Goal: Task Accomplishment & Management: Use online tool/utility

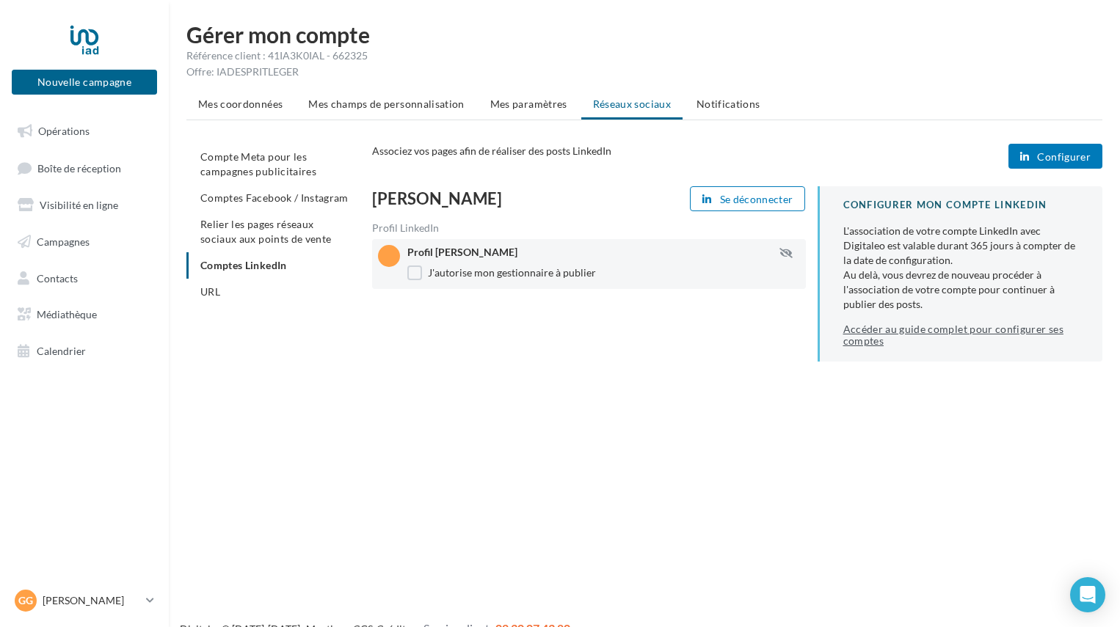
click at [917, 332] on link "Accéder au guide complet pour configurer ses comptes" at bounding box center [961, 335] width 236 height 23
click at [1027, 157] on icon "button" at bounding box center [1024, 157] width 9 height 0
click at [1044, 161] on span "Configurer" at bounding box center [1064, 157] width 54 height 12
